Goal: Task Accomplishment & Management: Manage account settings

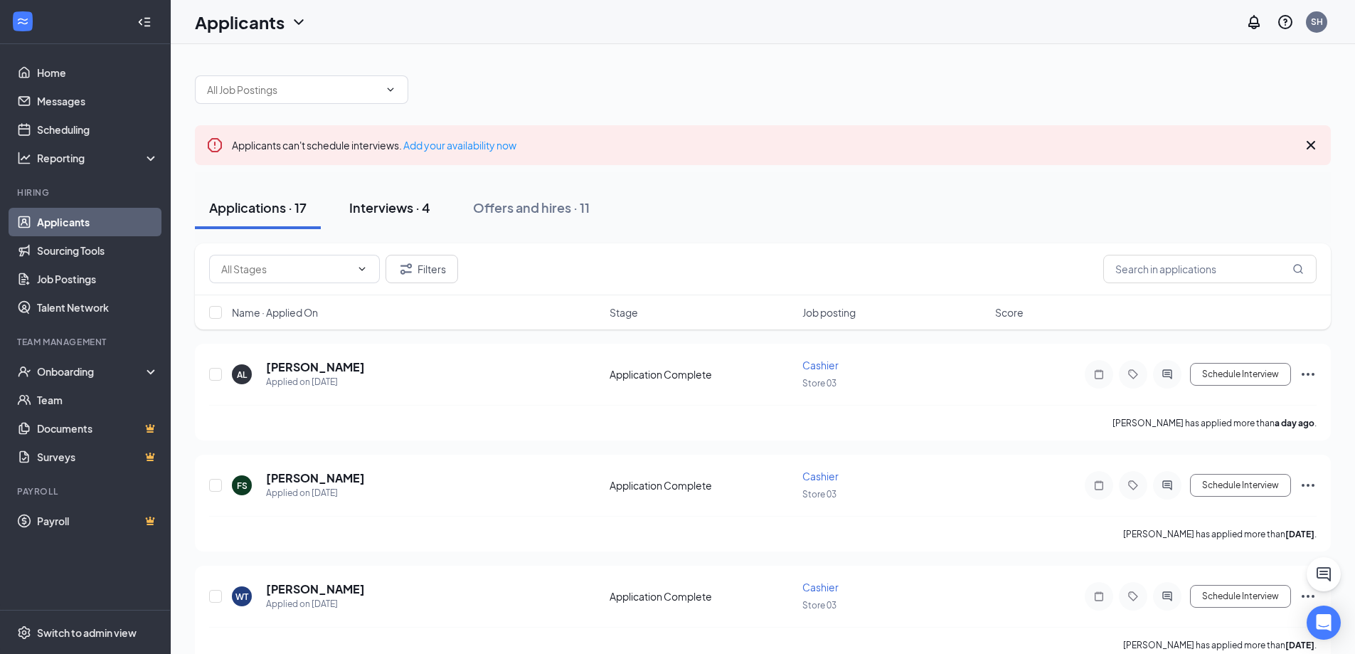
click at [385, 218] on button "Interviews · 4" at bounding box center [390, 207] width 110 height 43
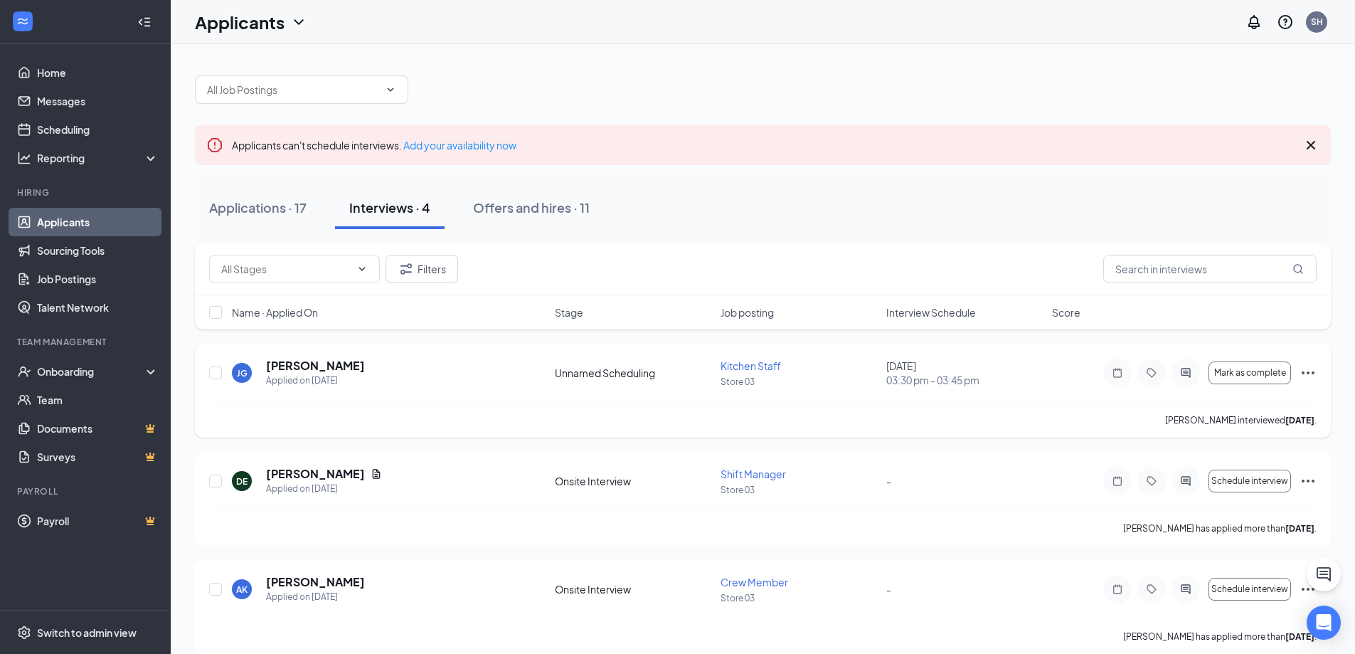
click at [1309, 368] on icon "Ellipses" at bounding box center [1308, 372] width 17 height 17
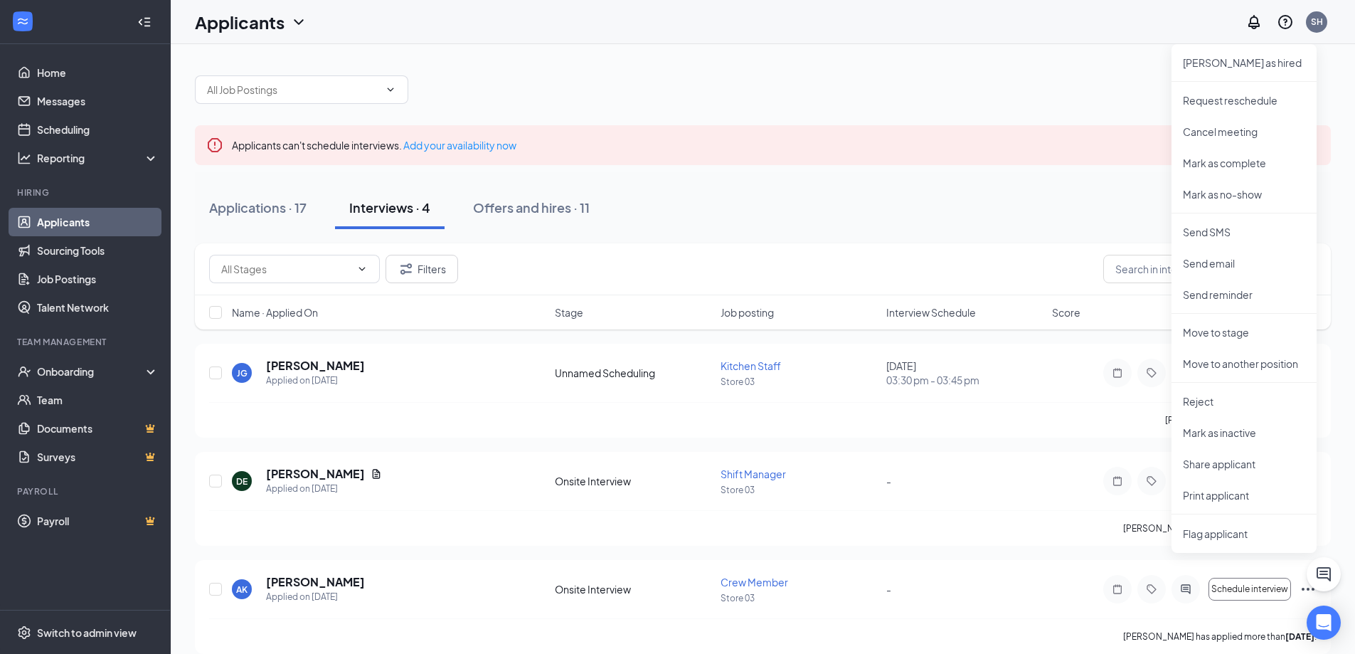
click at [1036, 179] on div "Applications · 17 Interviews · 4 Offers and hires · 11" at bounding box center [763, 207] width 1136 height 71
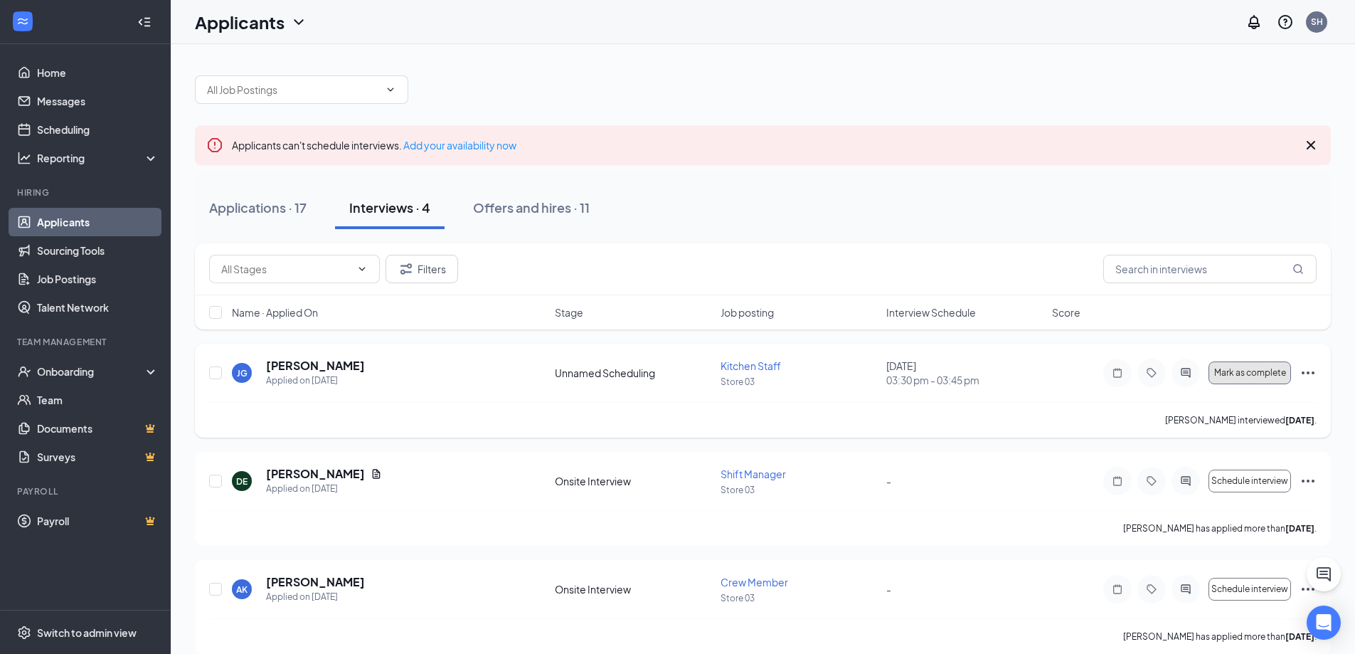
click at [1249, 368] on span "Mark as complete" at bounding box center [1250, 373] width 72 height 10
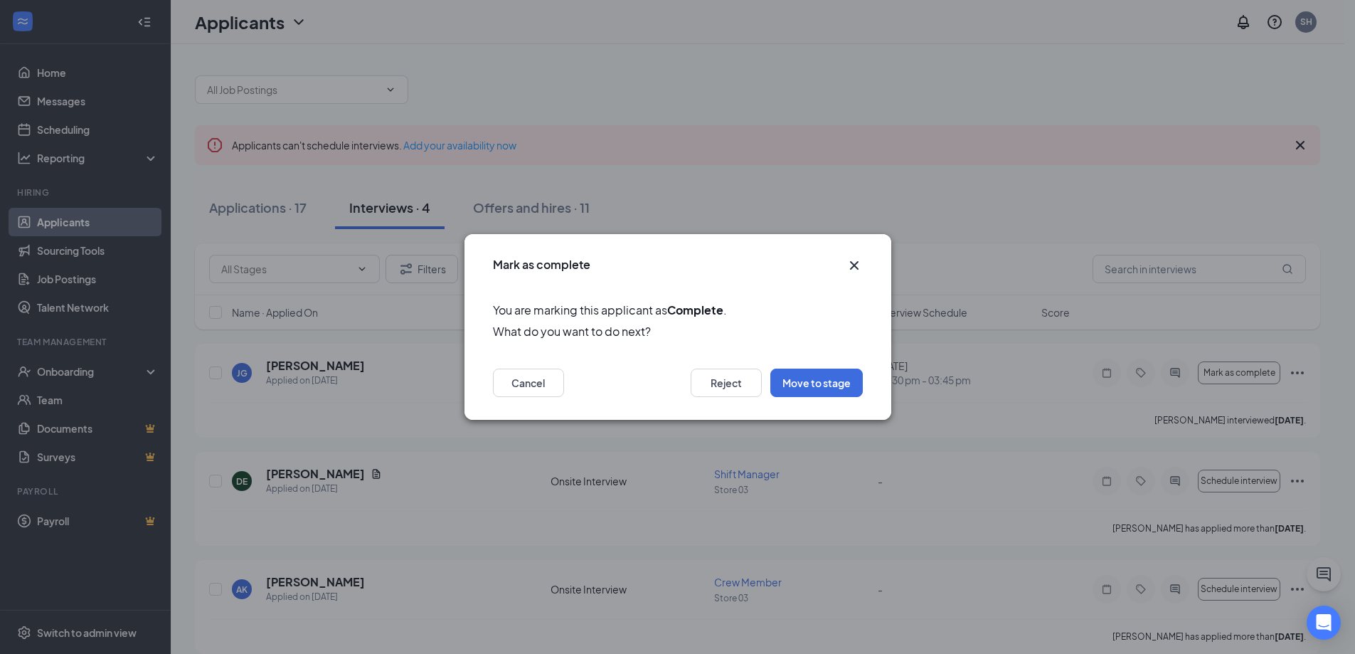
click at [843, 191] on div "Mark as complete You are marking this applicant as Complete . What do you want …" at bounding box center [677, 327] width 1355 height 654
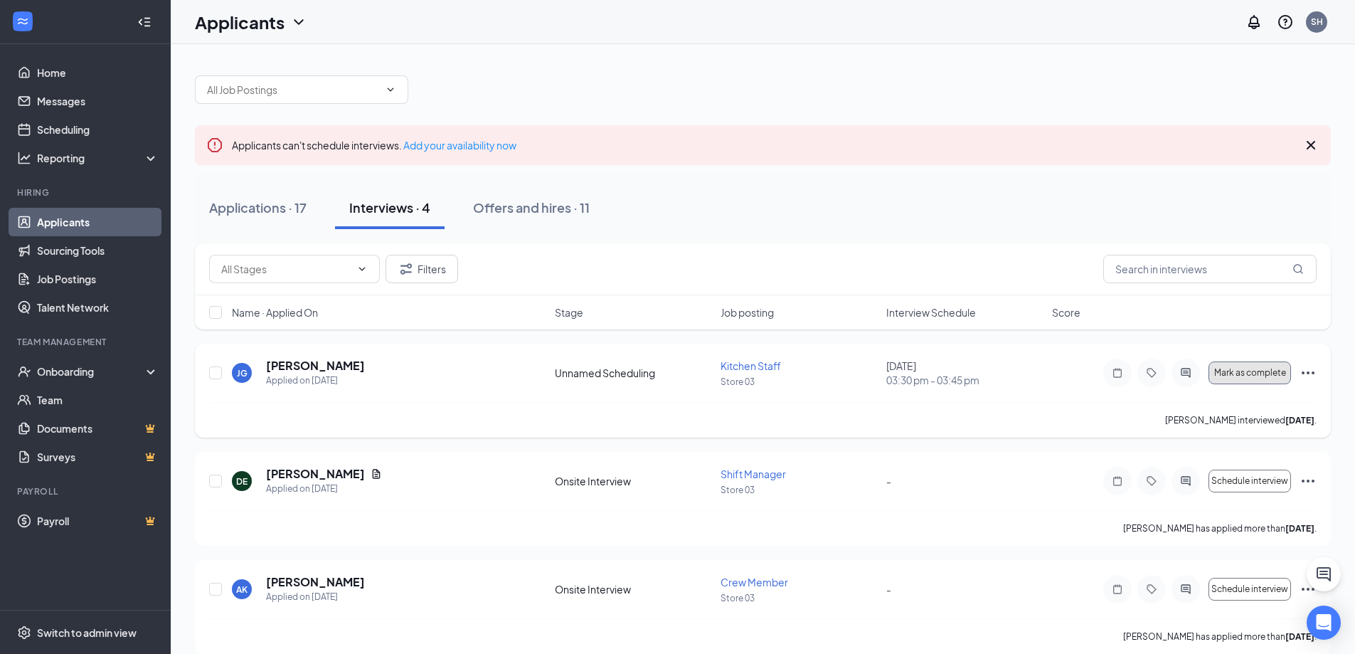
click at [1253, 368] on span "Mark as complete" at bounding box center [1250, 373] width 72 height 10
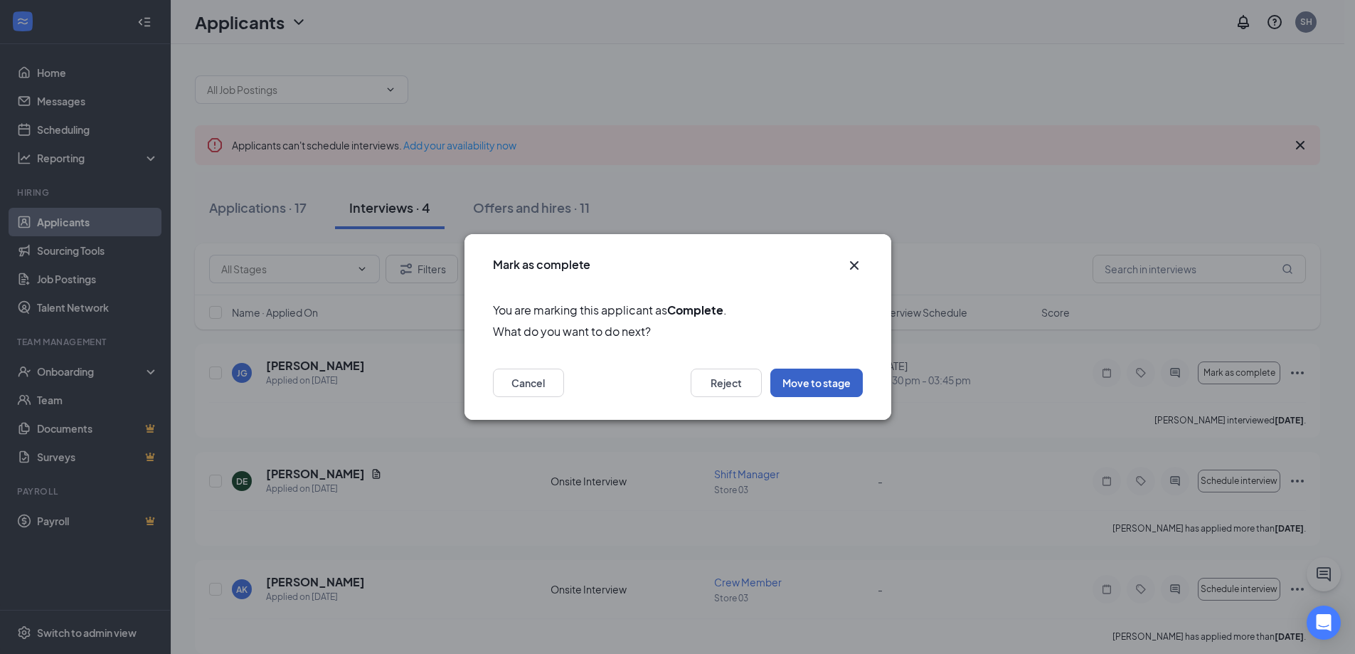
click at [824, 386] on button "Move to stage" at bounding box center [816, 382] width 92 height 28
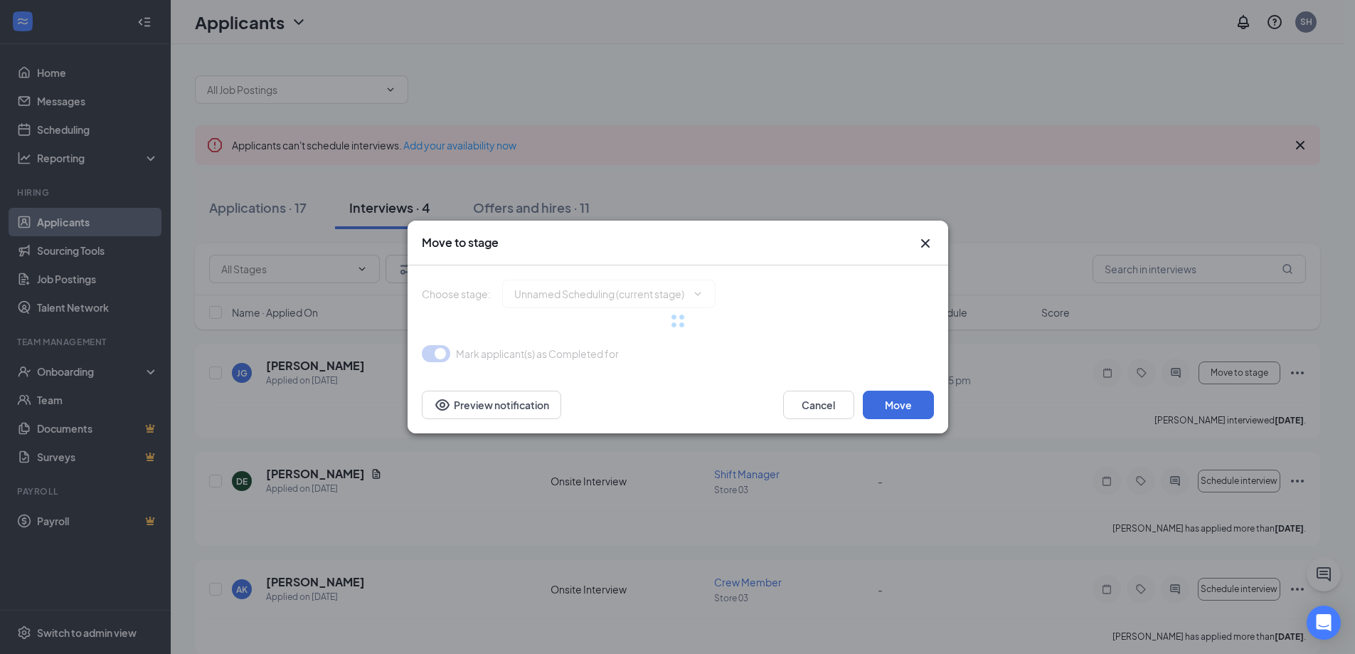
type input "Hiring Complete (final stage)"
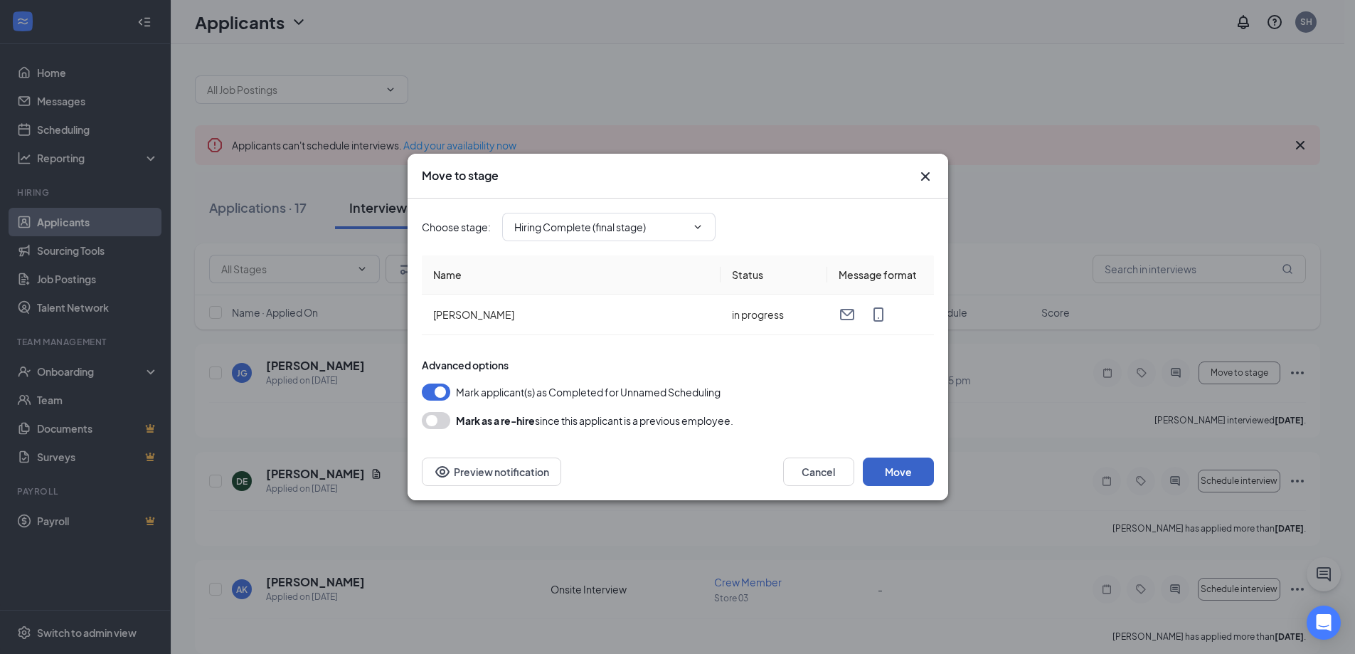
click at [894, 465] on button "Move" at bounding box center [898, 471] width 71 height 28
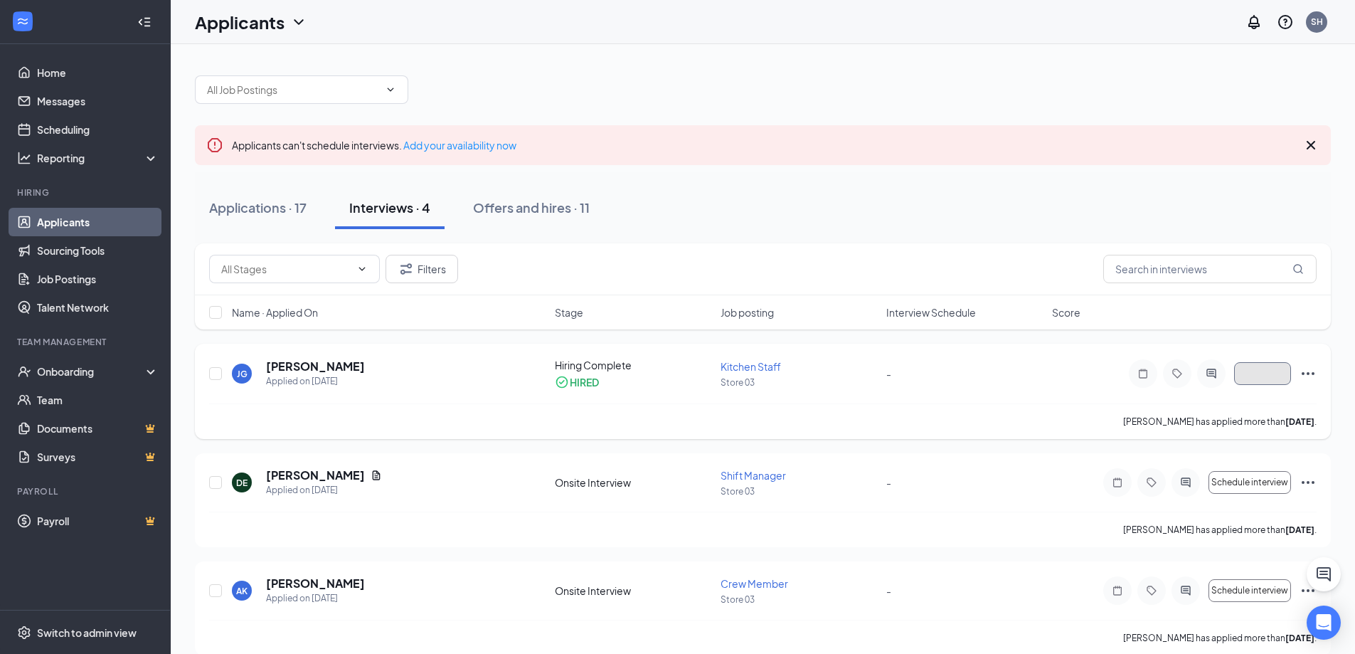
click at [1255, 375] on button "button" at bounding box center [1262, 373] width 57 height 23
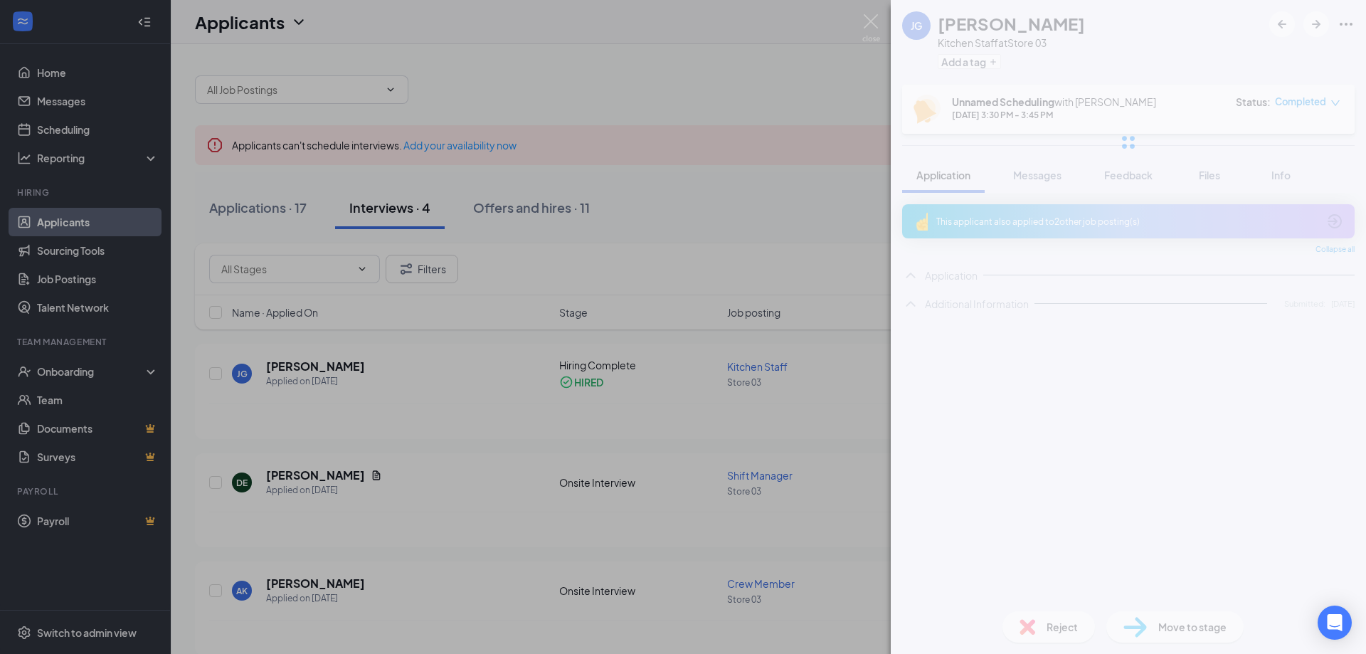
click at [795, 199] on div "[PERSON_NAME] Kitchen Staff at Store 03 Add a tag Unnamed Scheduling with [PERS…" at bounding box center [683, 327] width 1366 height 654
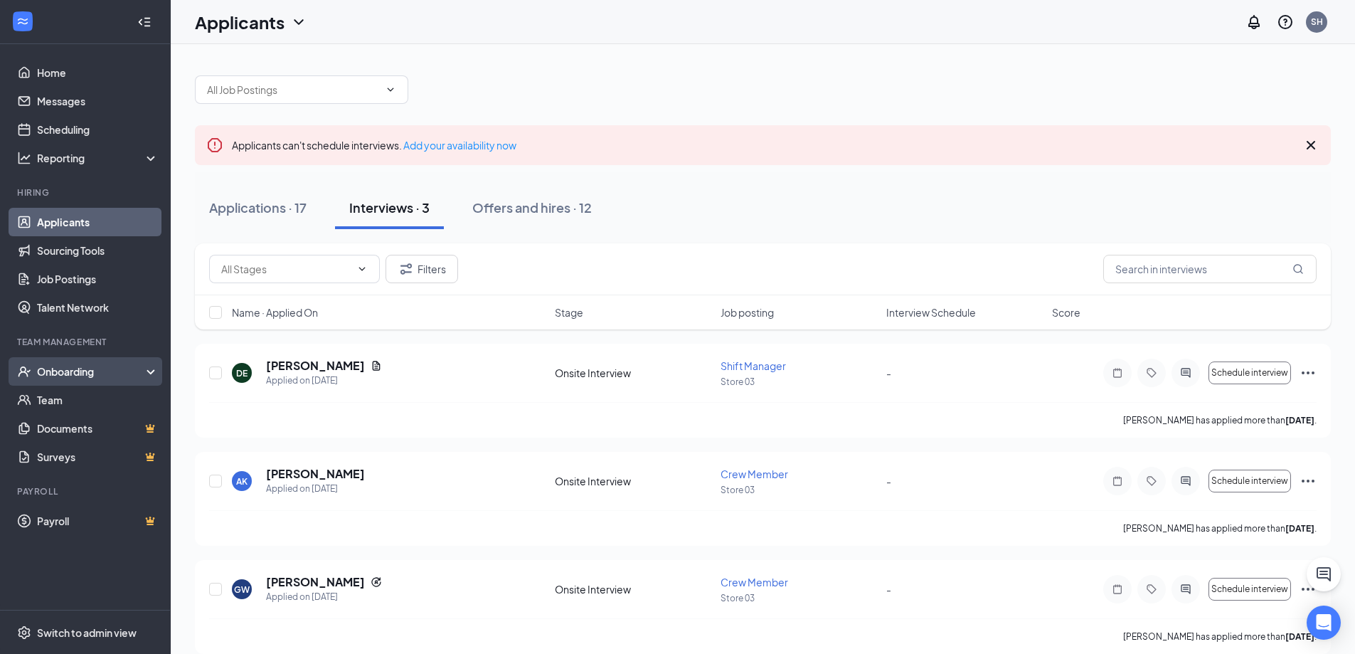
click at [74, 361] on div "Onboarding" at bounding box center [85, 371] width 171 height 28
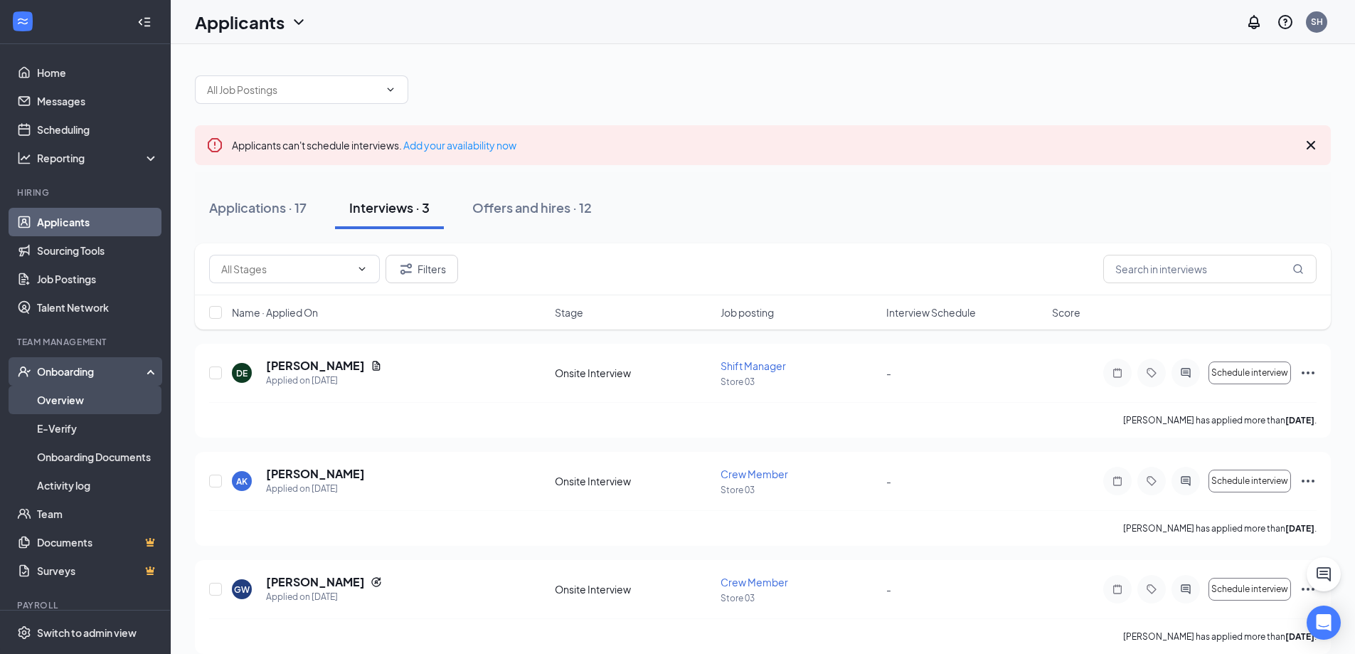
click at [83, 396] on link "Overview" at bounding box center [98, 400] width 122 height 28
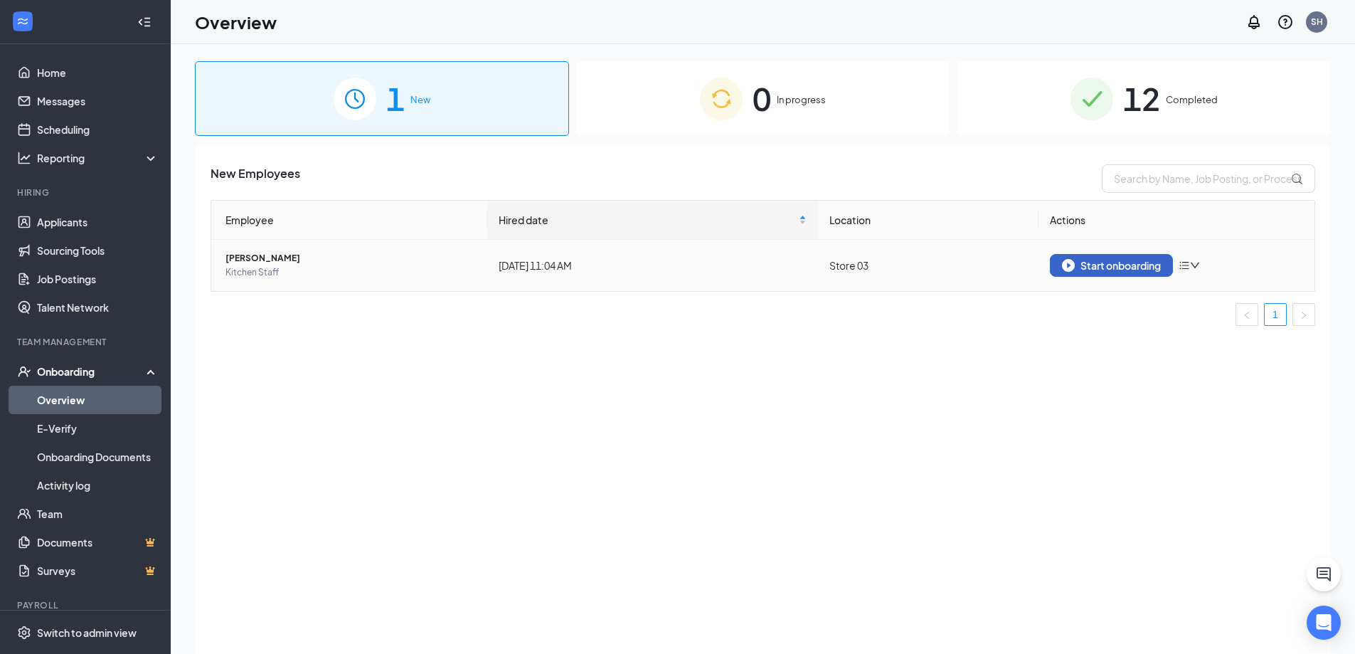
click at [1097, 262] on div "Start onboarding" at bounding box center [1111, 265] width 99 height 13
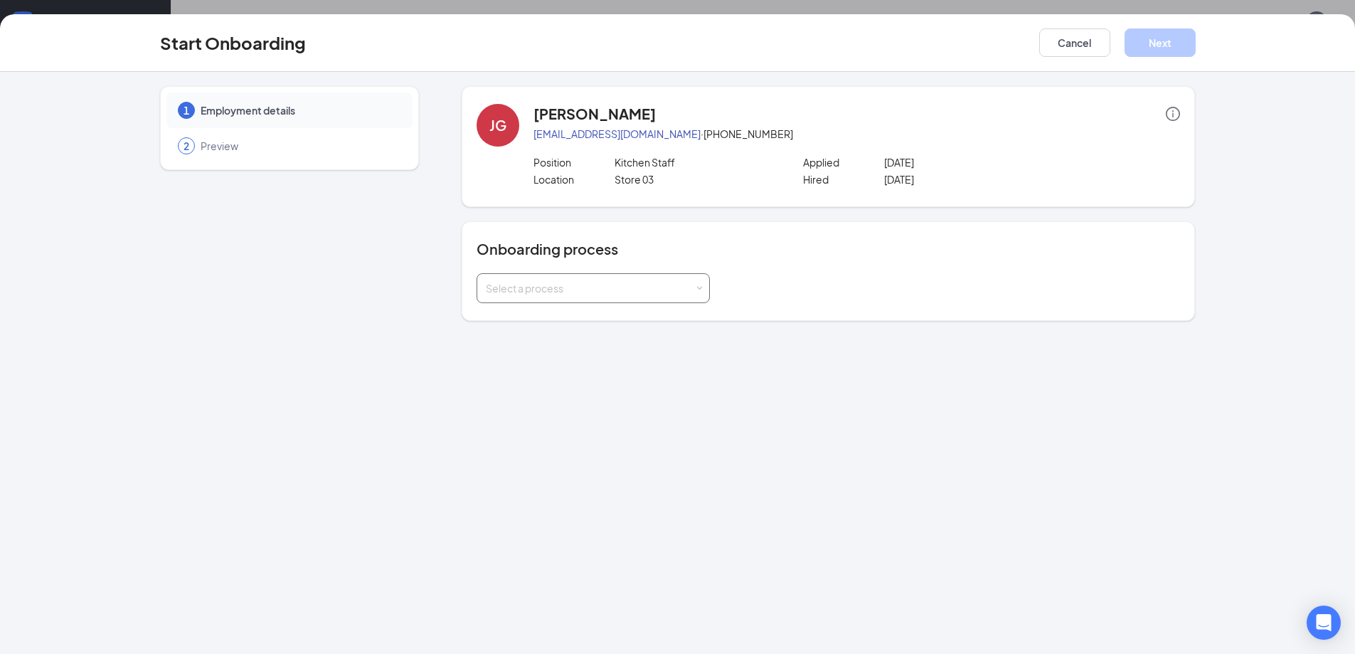
click at [512, 295] on div "Select a process" at bounding box center [593, 288] width 215 height 28
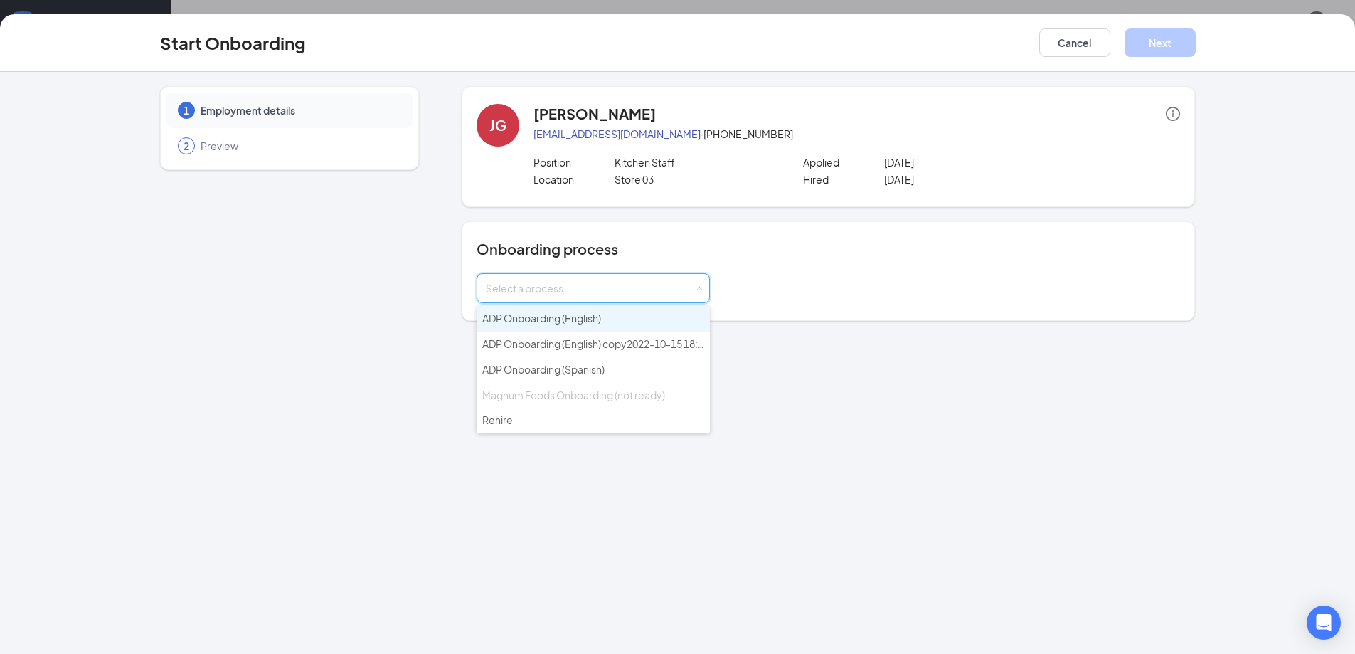
click at [521, 325] on li "ADP Onboarding (English)" at bounding box center [593, 319] width 233 height 26
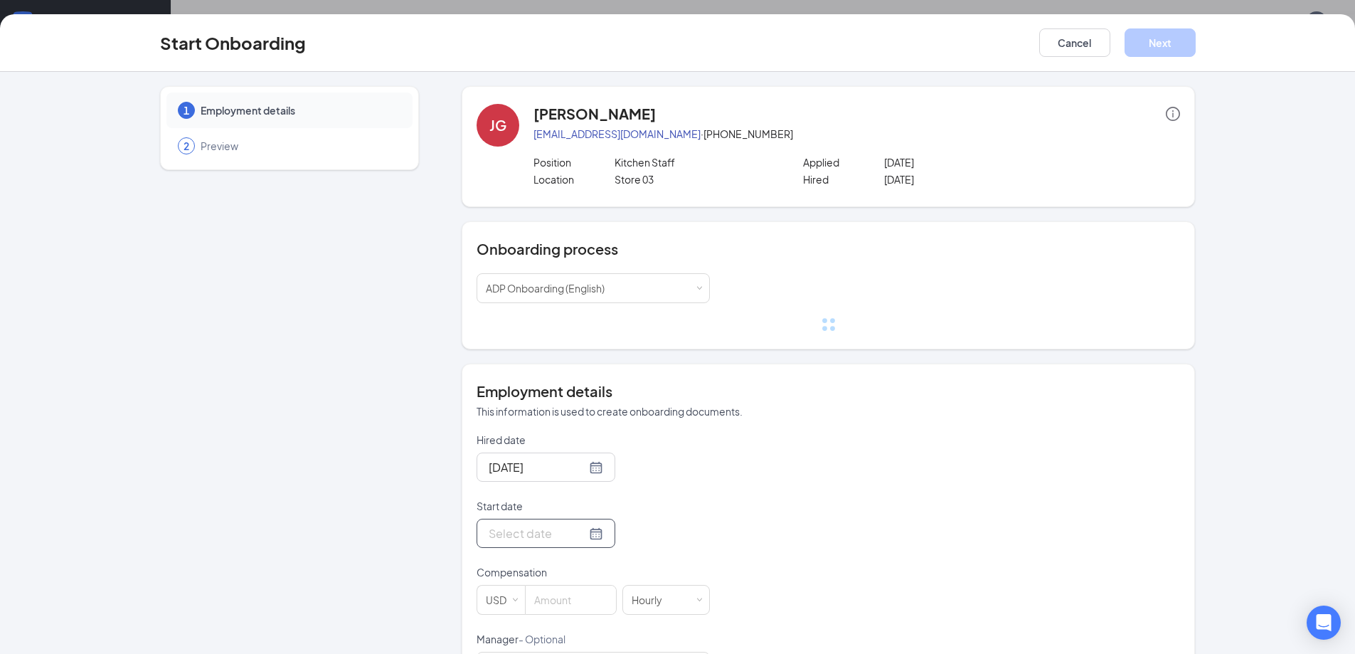
click at [581, 523] on div at bounding box center [546, 533] width 139 height 29
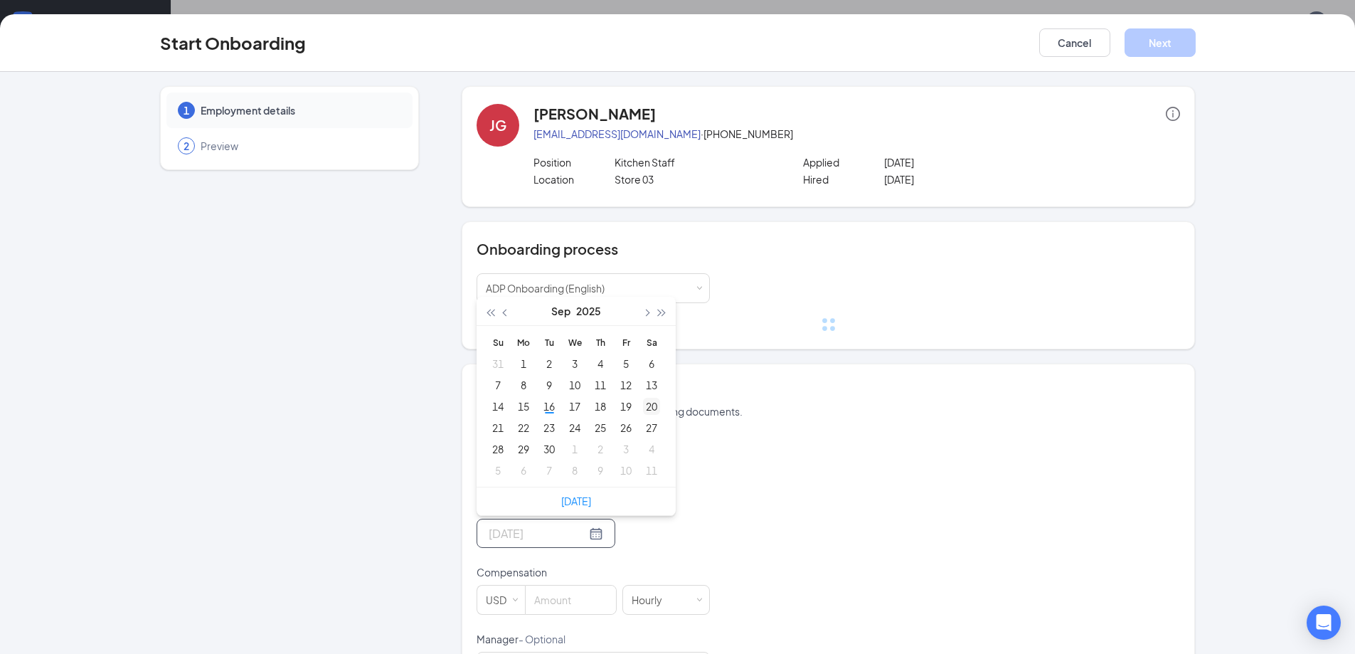
type input "[DATE]"
click at [649, 411] on div "20" at bounding box center [651, 406] width 17 height 17
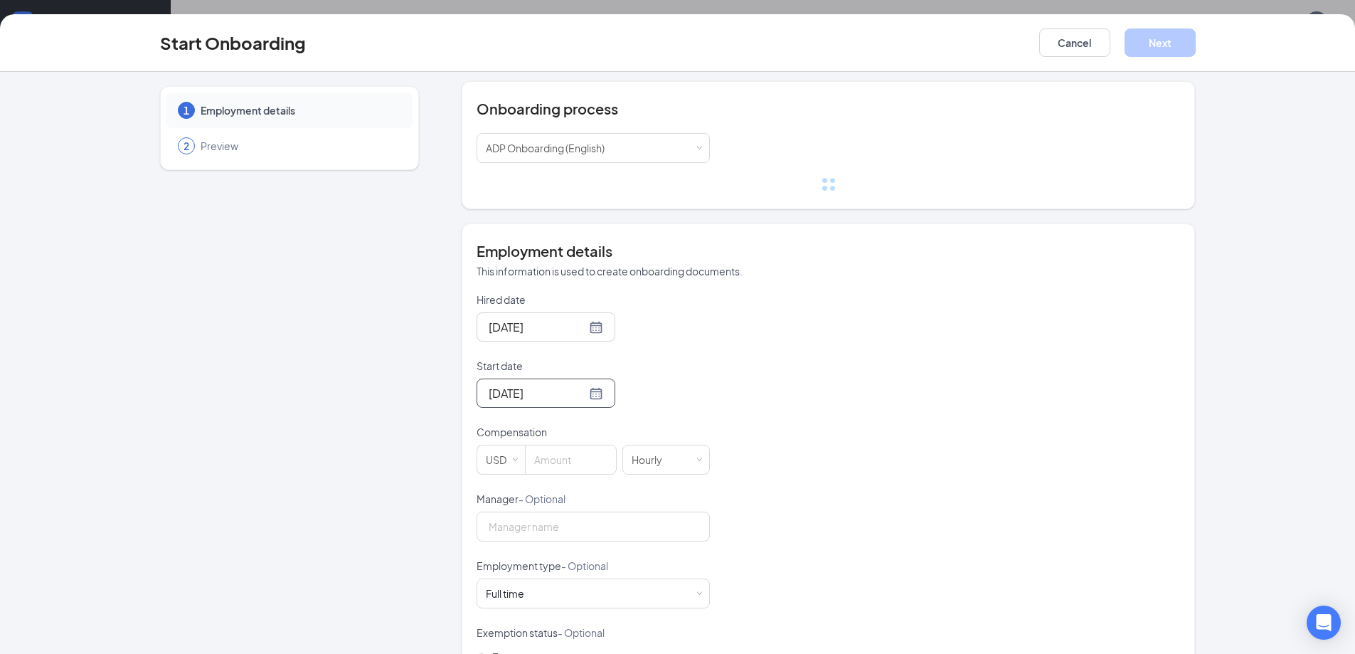
scroll to position [142, 0]
click at [586, 467] on input at bounding box center [571, 457] width 90 height 28
type input "9.5"
click at [652, 351] on form "Hired date [DATE] Start date [DATE] [DATE] Su Mo Tu We Th Fr Sa 31 1 2 3 4 5 6 …" at bounding box center [593, 522] width 233 height 465
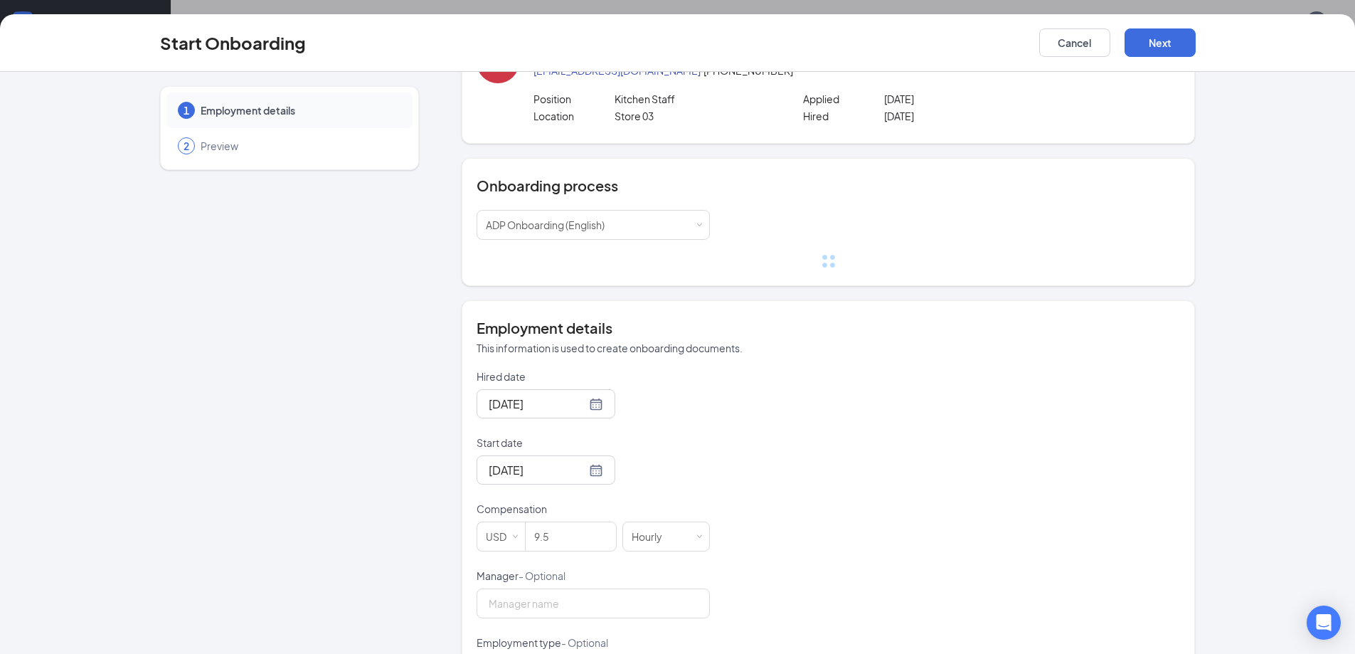
scroll to position [63, 0]
click at [1171, 38] on button "Next" at bounding box center [1160, 42] width 71 height 28
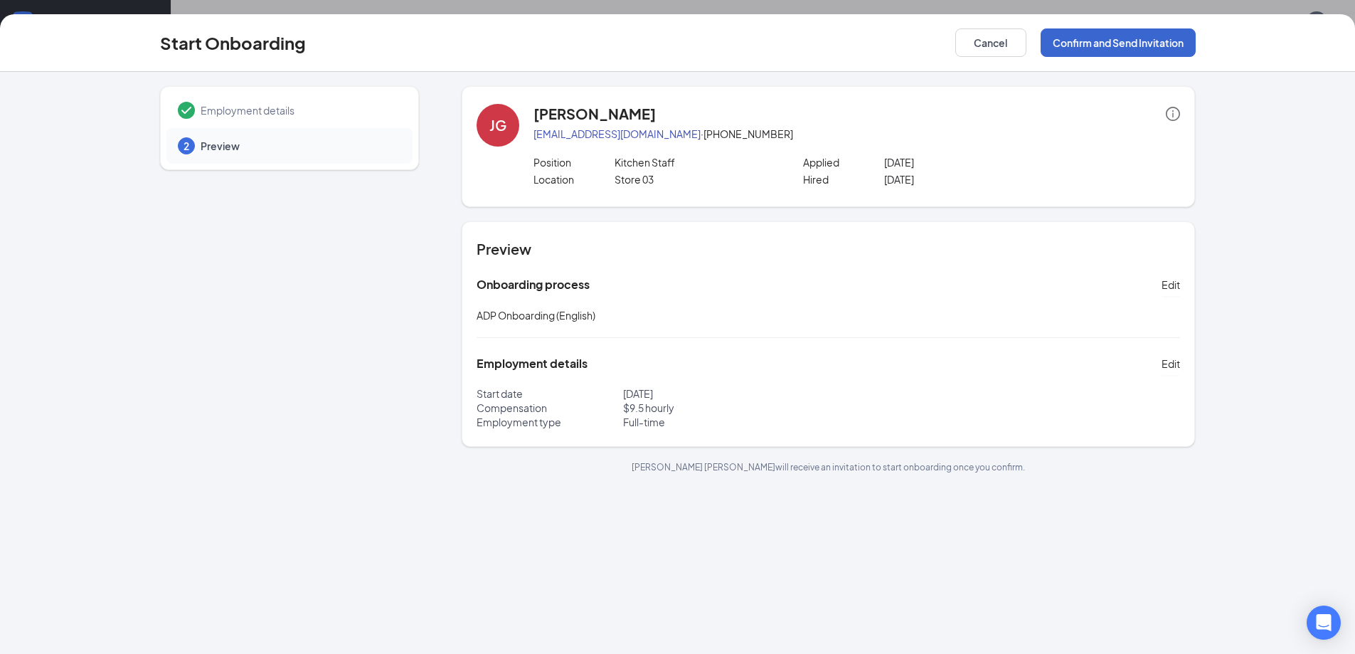
scroll to position [0, 0]
click at [1184, 37] on button "Confirm and Send Invitation" at bounding box center [1118, 42] width 155 height 28
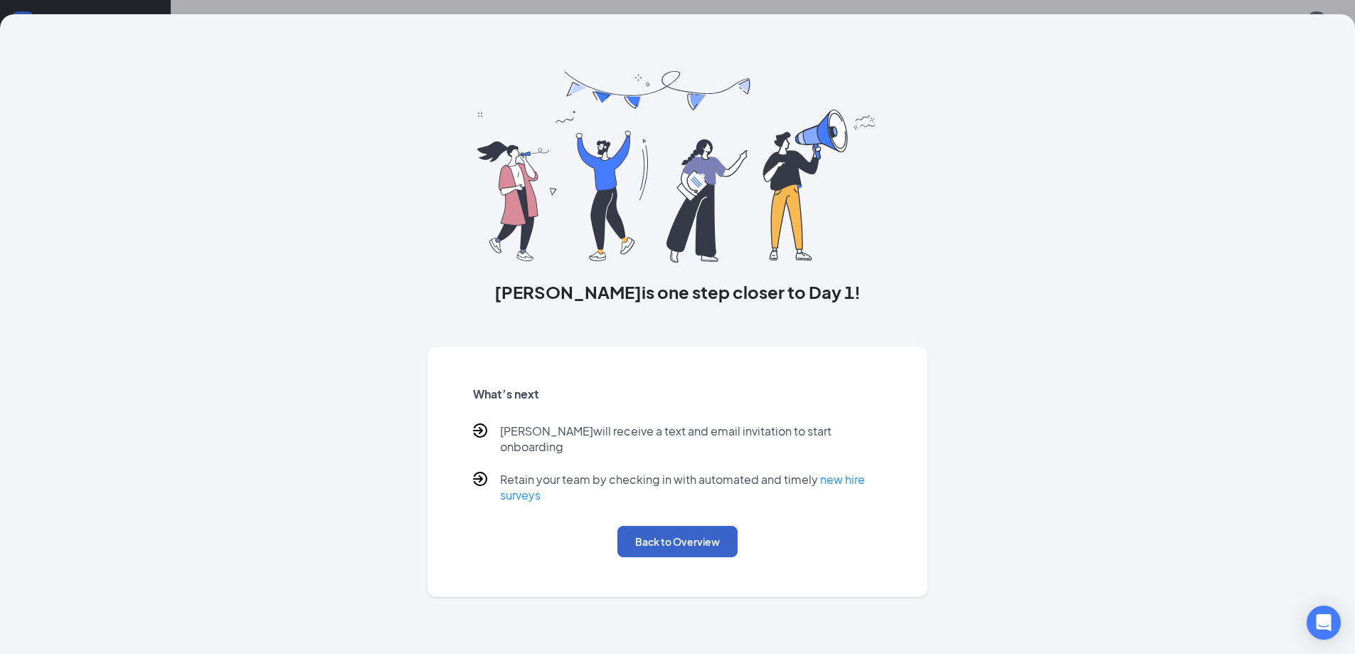
click at [688, 535] on button "Back to Overview" at bounding box center [677, 541] width 120 height 31
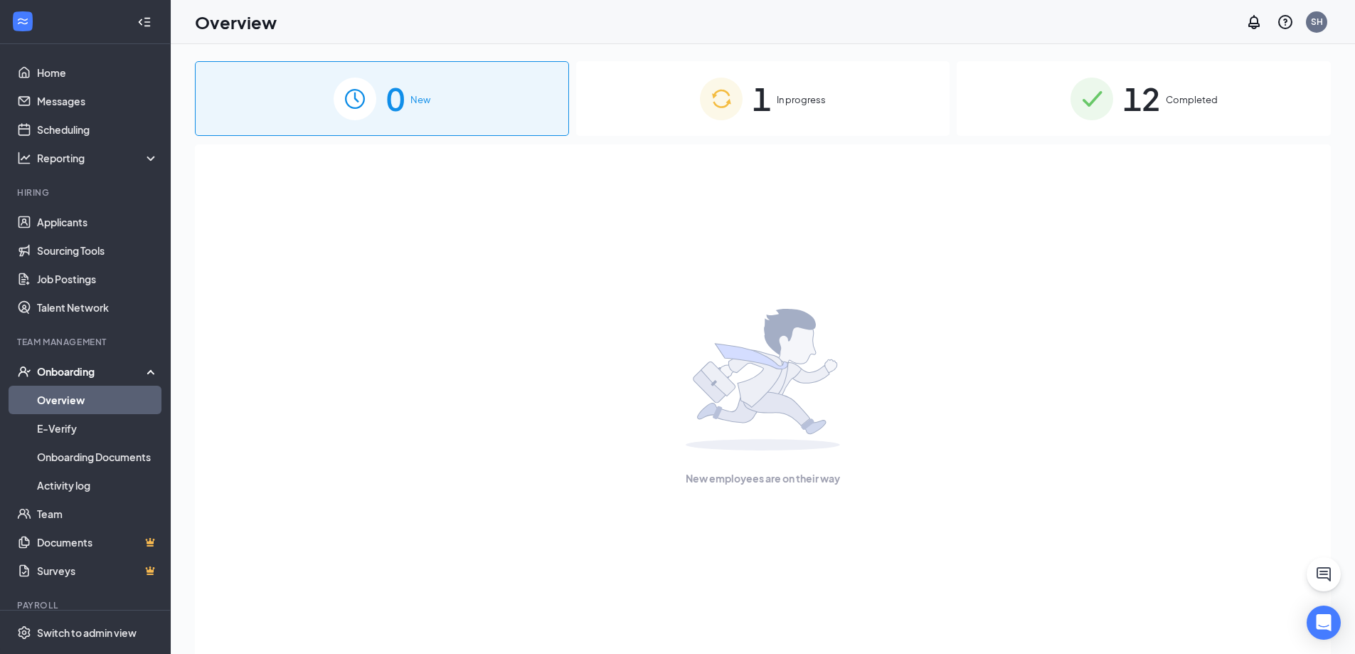
click at [771, 130] on div "1 In progress" at bounding box center [763, 98] width 374 height 75
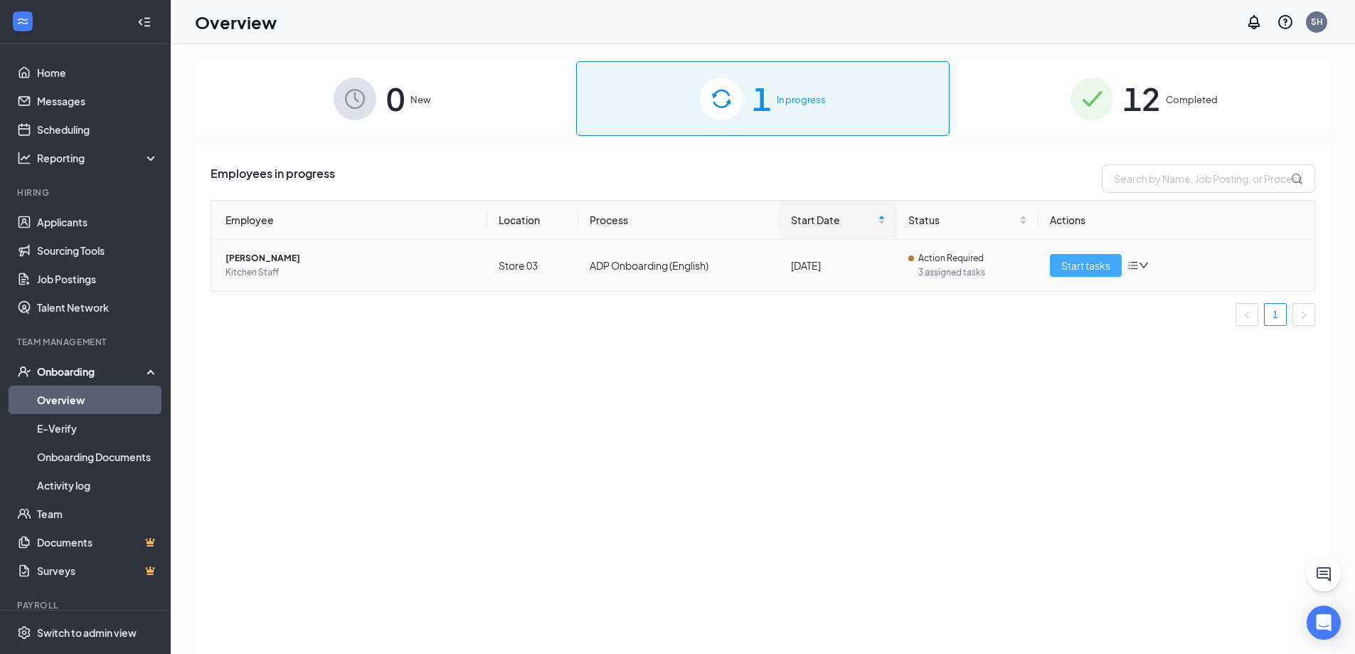
click at [1078, 270] on span "Start tasks" at bounding box center [1085, 265] width 49 height 16
